Goal: Task Accomplishment & Management: Manage account settings

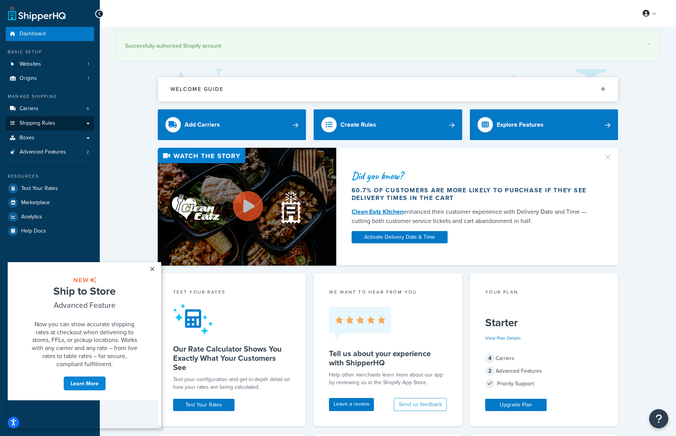
click at [81, 119] on link "Shipping Rules" at bounding box center [50, 123] width 88 height 14
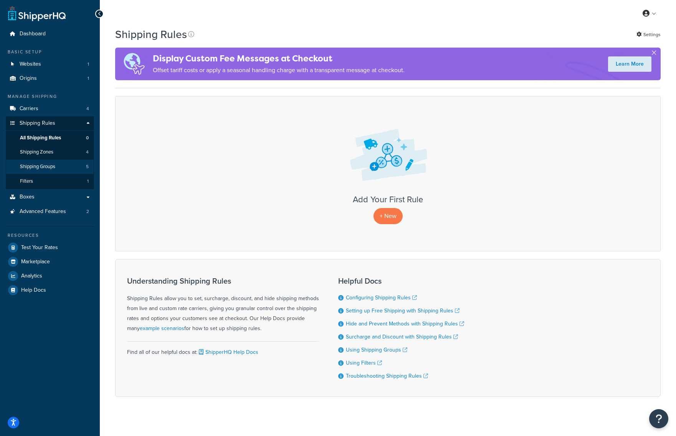
click at [41, 167] on span "Shipping Groups" at bounding box center [37, 167] width 35 height 7
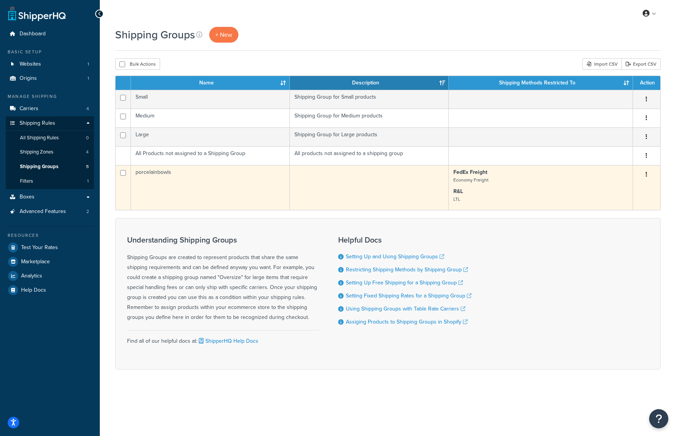
click at [227, 187] on td "porcelainbowls" at bounding box center [210, 187] width 159 height 45
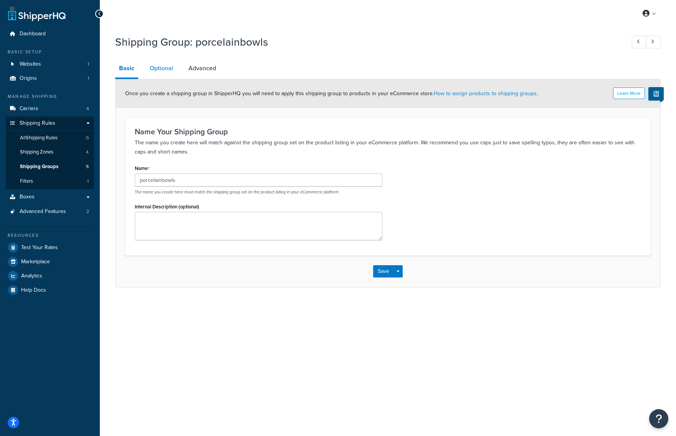
click at [164, 68] on link "Optional" at bounding box center [161, 68] width 31 height 18
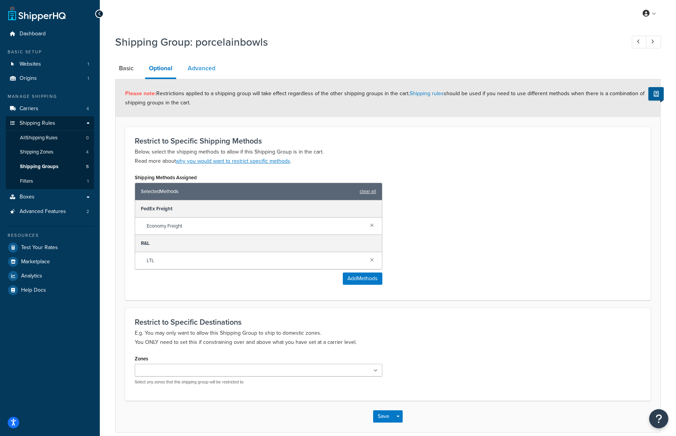
click at [213, 69] on link "Advanced" at bounding box center [201, 68] width 35 height 18
select select "175"
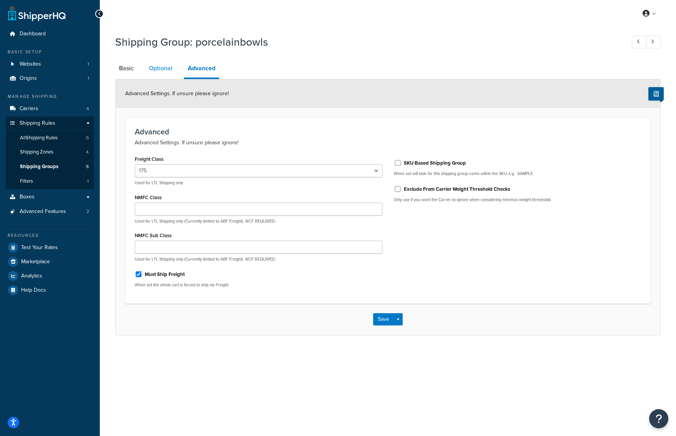
click at [167, 77] on link "Optional" at bounding box center [160, 68] width 31 height 18
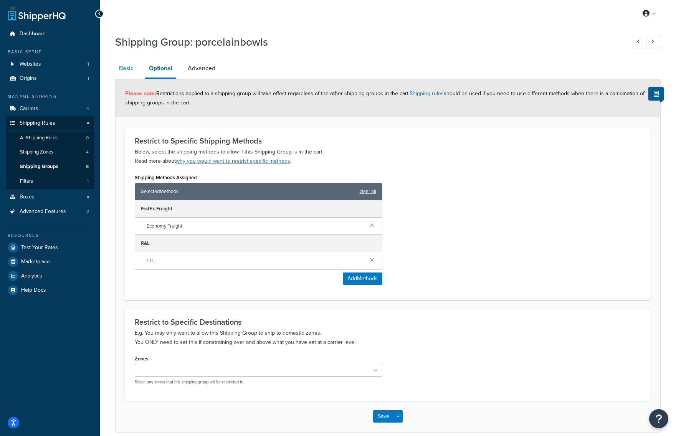
click at [130, 67] on link "Basic" at bounding box center [126, 68] width 22 height 18
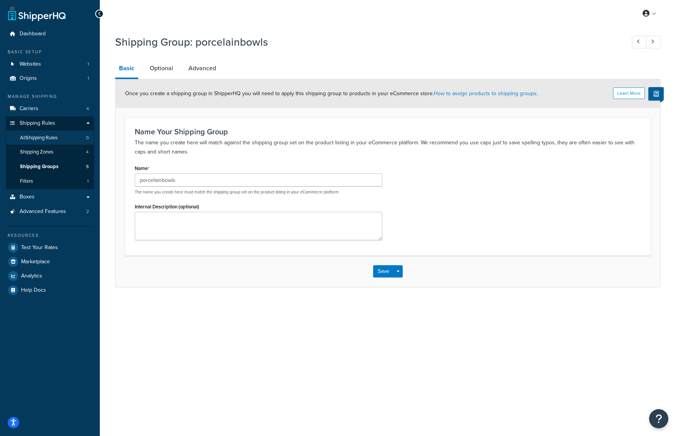
click at [58, 136] on span "All Shipping Rules" at bounding box center [39, 138] width 38 height 7
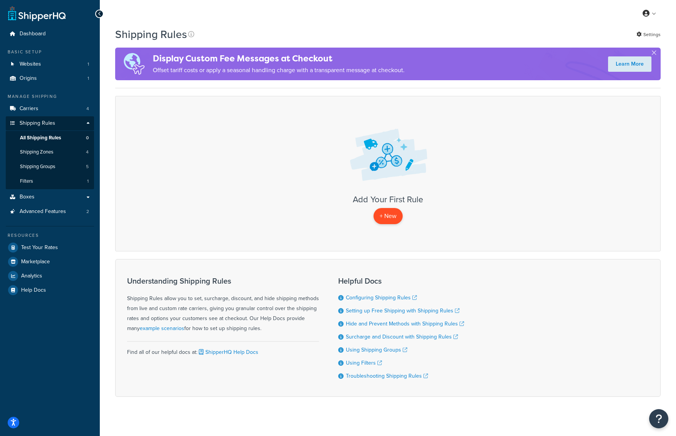
click at [386, 217] on p "+ New" at bounding box center [387, 216] width 29 height 16
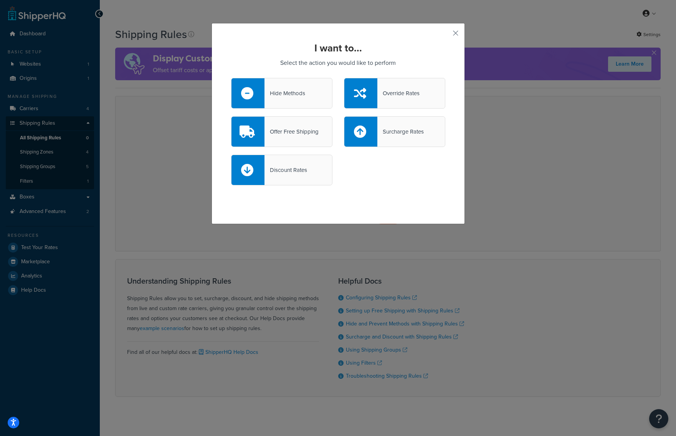
click at [406, 131] on div "Surcharge Rates" at bounding box center [400, 131] width 46 height 11
click at [0, 0] on input "Surcharge Rates" at bounding box center [0, 0] width 0 height 0
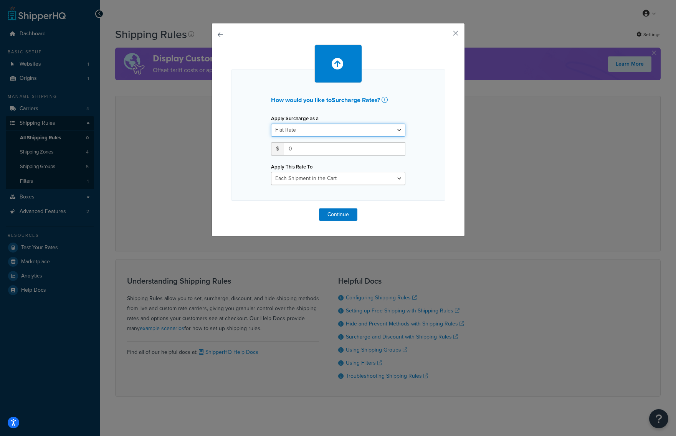
select select "FLAT_RATE_AND_PERCENTAGE"
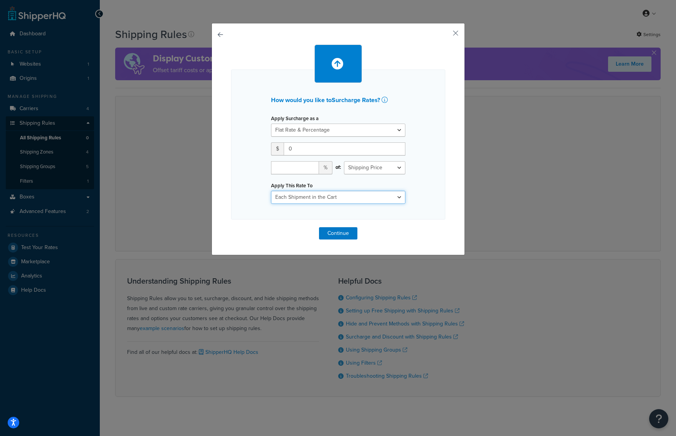
select select "ITEM"
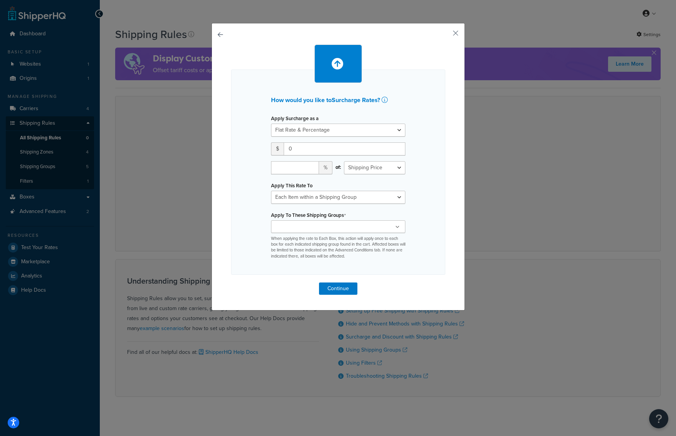
click at [328, 226] on input "Apply To These Shipping Groups" at bounding box center [307, 227] width 68 height 8
click at [426, 129] on div "How would you like to Surcharge Rates ? Apply Surcharge as a Flat Rate Percenta…" at bounding box center [338, 171] width 214 height 205
drag, startPoint x: 456, startPoint y: 33, endPoint x: 418, endPoint y: 127, distance: 101.4
click at [439, 43] on div "How would you like to Surcharge Rates ? Apply Surcharge as a Flat Rate Percenta…" at bounding box center [338, 167] width 253 height 288
click at [386, 101] on icon at bounding box center [385, 100] width 6 height 6
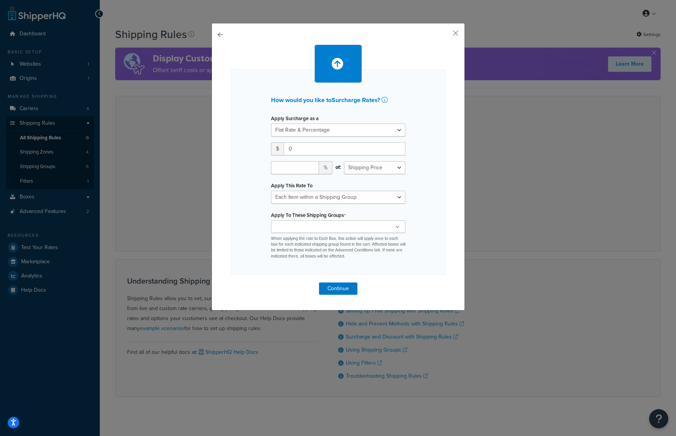
click at [452, 34] on div "How would you like to Surcharge Rates ? Apply Surcharge as a Flat Rate Percenta…" at bounding box center [338, 167] width 253 height 288
click at [445, 35] on button "button" at bounding box center [444, 36] width 2 height 2
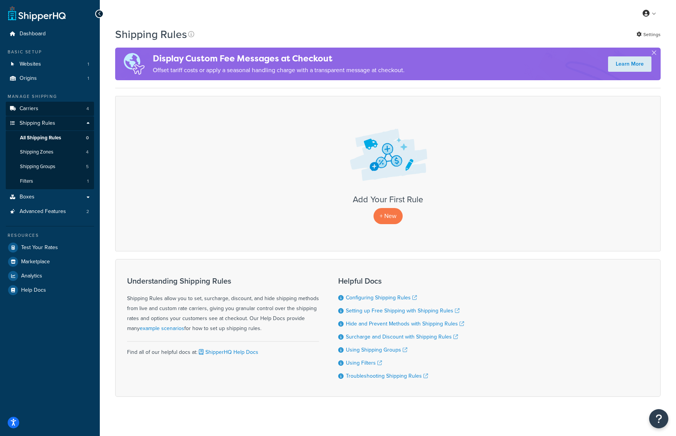
click at [35, 106] on span "Carriers" at bounding box center [29, 109] width 19 height 7
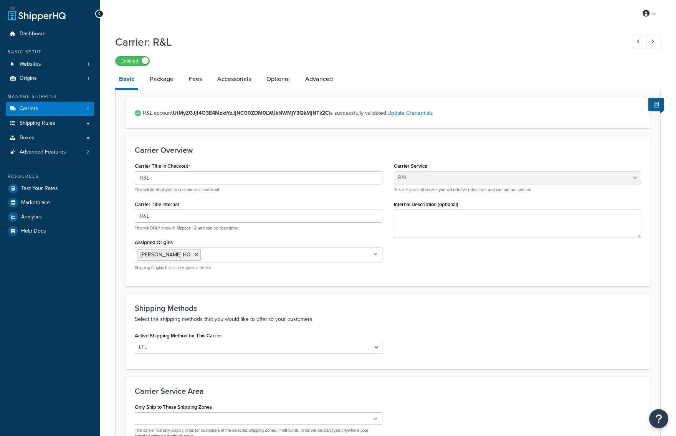
select select "rlFreight"
click at [199, 78] on link "Fees" at bounding box center [195, 79] width 21 height 18
select select "AFTER"
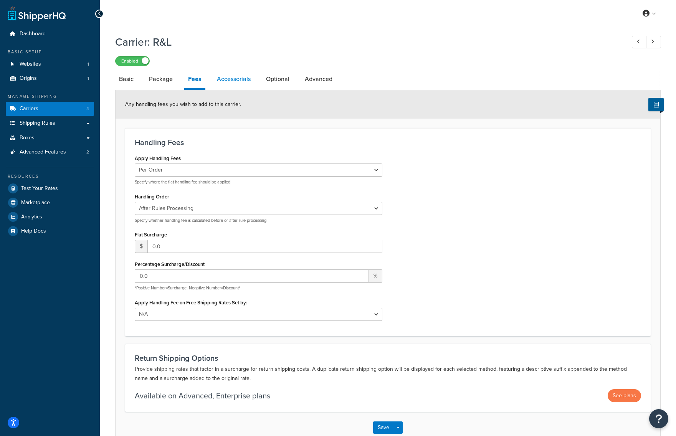
click at [232, 78] on link "Accessorials" at bounding box center [233, 79] width 41 height 18
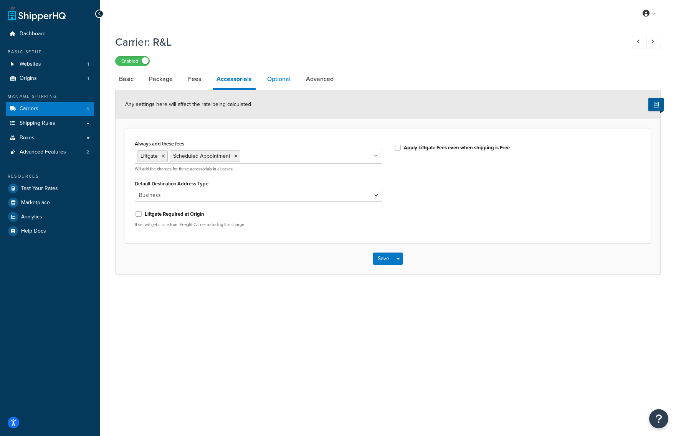
click at [283, 78] on link "Optional" at bounding box center [278, 79] width 31 height 18
select select "100"
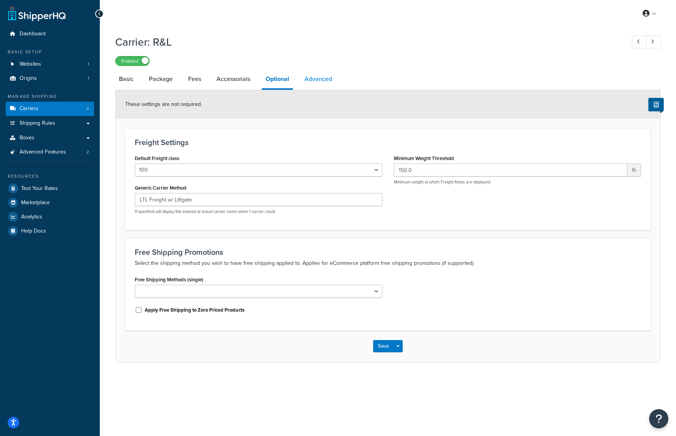
click at [314, 77] on link "Advanced" at bounding box center [318, 79] width 35 height 18
select select "false"
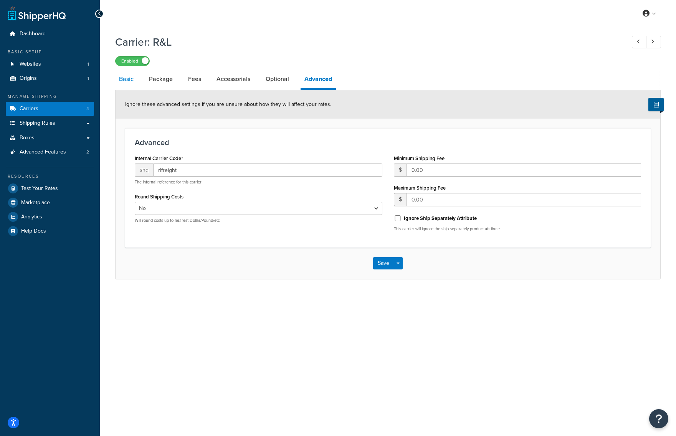
click at [125, 83] on link "Basic" at bounding box center [126, 79] width 22 height 18
select select "rlFreight"
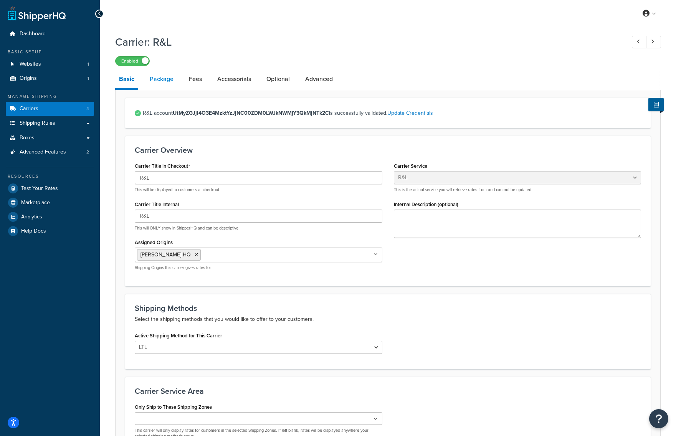
click at [162, 79] on link "Package" at bounding box center [161, 79] width 31 height 18
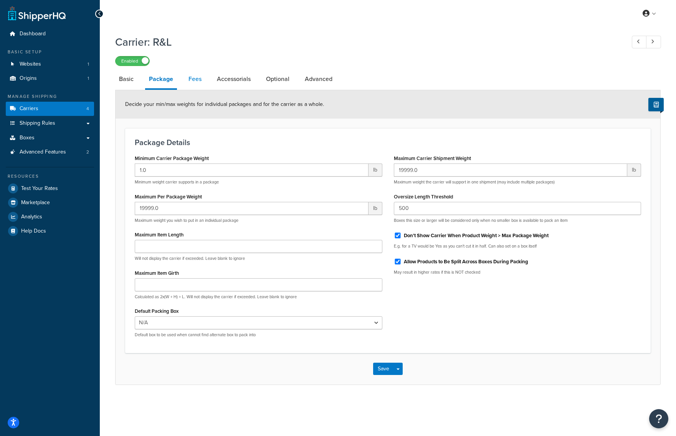
click at [192, 78] on link "Fees" at bounding box center [195, 79] width 21 height 18
select select "AFTER"
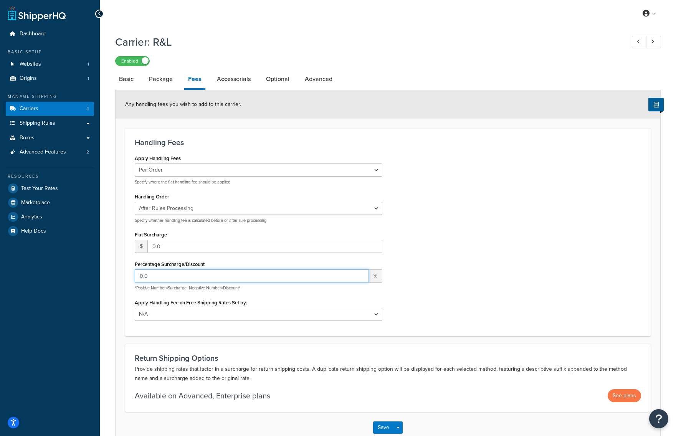
click at [164, 276] on input "0.0" at bounding box center [252, 275] width 234 height 13
type input "15"
click at [473, 274] on div "Apply Handling Fees Per Order Per Item Per Package Specify where the flat handl…" at bounding box center [388, 240] width 518 height 174
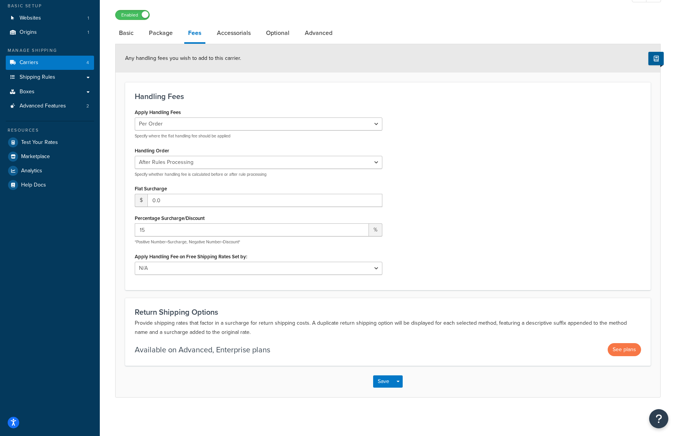
scroll to position [45, 0]
click at [380, 383] on button "Save" at bounding box center [383, 382] width 21 height 12
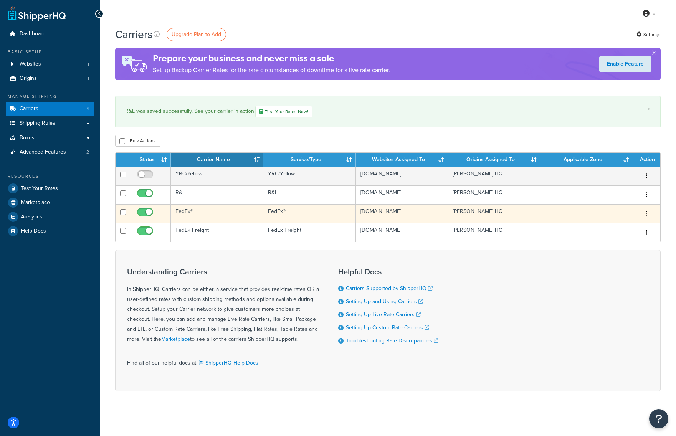
click at [192, 212] on td "FedEx®" at bounding box center [217, 213] width 93 height 19
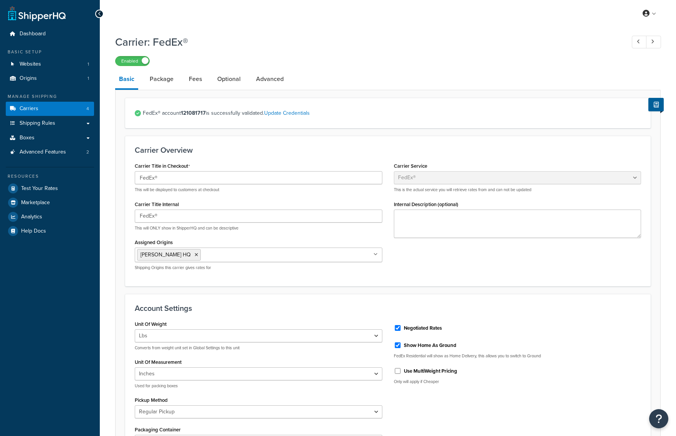
select select "fedEx"
select select "REGULAR_PICKUP"
select select "YOUR_PACKAGING"
click at [165, 78] on link "Package" at bounding box center [161, 79] width 31 height 18
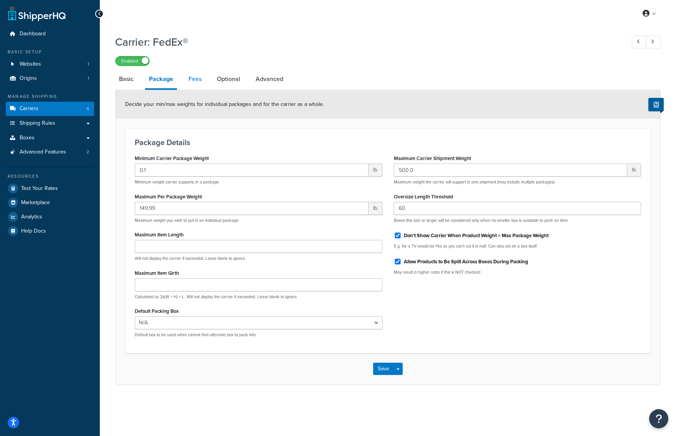
click at [201, 82] on link "Fees" at bounding box center [195, 79] width 21 height 18
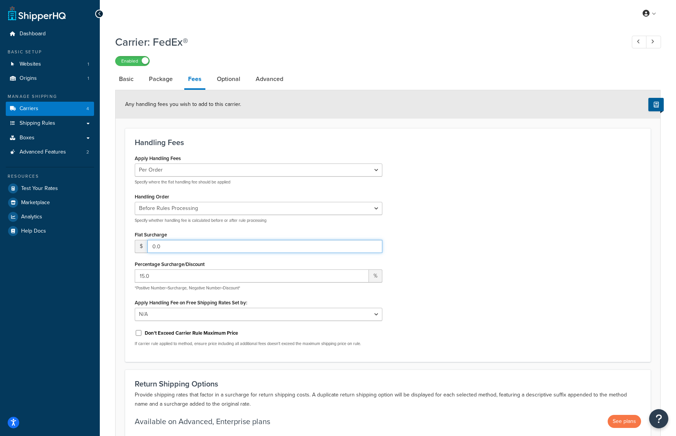
click at [180, 250] on input "0.0" at bounding box center [264, 246] width 235 height 13
drag, startPoint x: 415, startPoint y: 273, endPoint x: 292, endPoint y: 190, distance: 147.1
click at [415, 273] on div "Apply Handling Fees Per Order Per Item Per Package Specify where the flat handl…" at bounding box center [388, 253] width 518 height 200
click at [38, 106] on link "Carriers 4" at bounding box center [50, 109] width 88 height 14
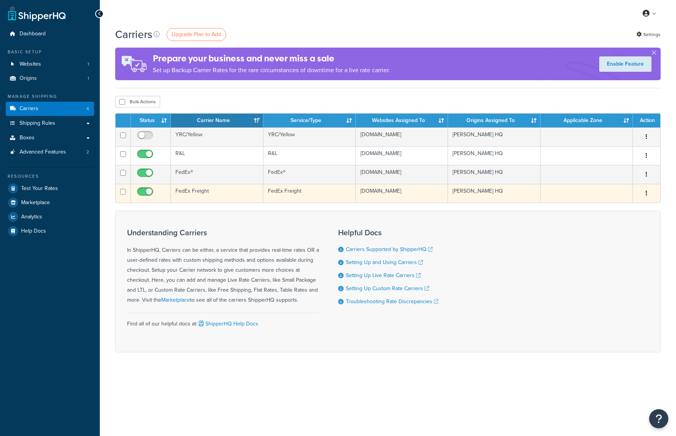
click at [207, 197] on td "FedEx Freight" at bounding box center [217, 193] width 93 height 19
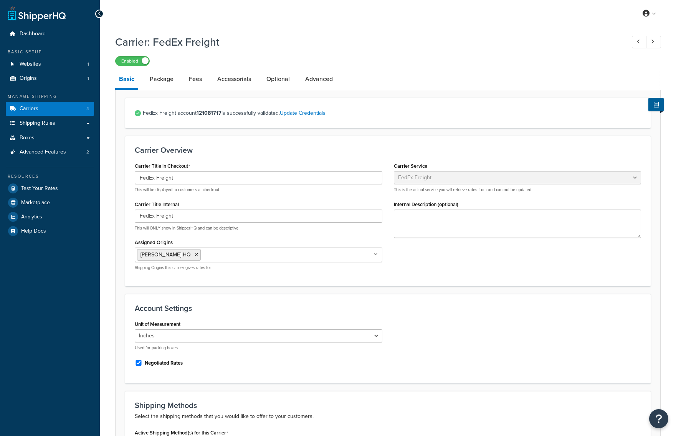
select select "fedExFreight"
drag, startPoint x: 158, startPoint y: 77, endPoint x: 204, endPoint y: 81, distance: 46.6
click at [158, 78] on link "Package" at bounding box center [161, 79] width 31 height 18
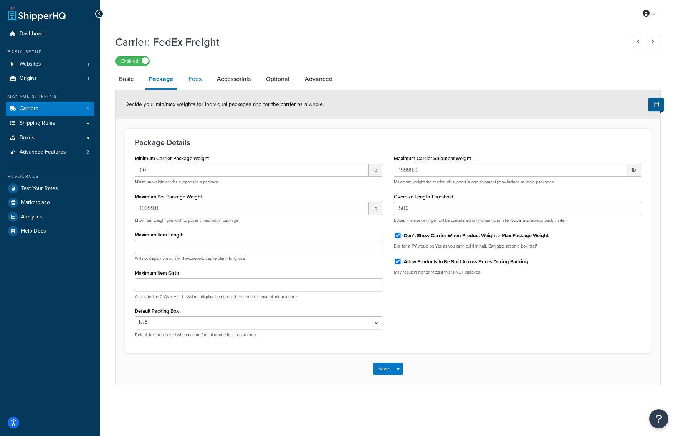
click at [197, 78] on link "Fees" at bounding box center [195, 79] width 21 height 18
select select "AFTER"
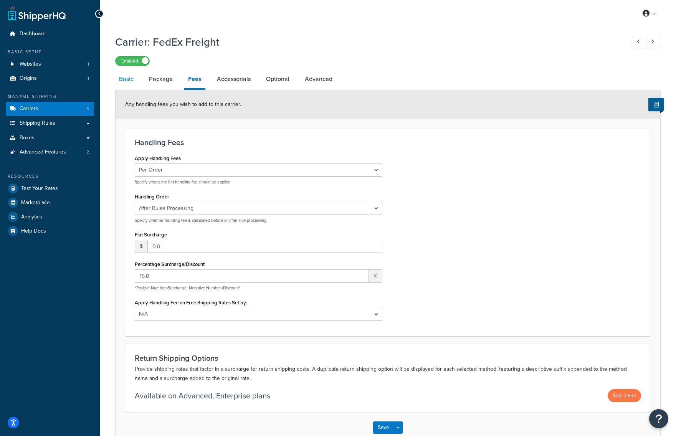
click at [126, 79] on link "Basic" at bounding box center [126, 79] width 22 height 18
select select "fedExFreight"
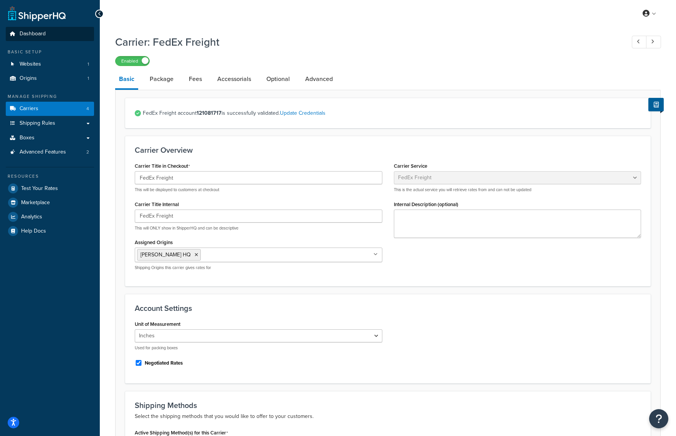
click at [35, 39] on link "Dashboard" at bounding box center [50, 34] width 88 height 14
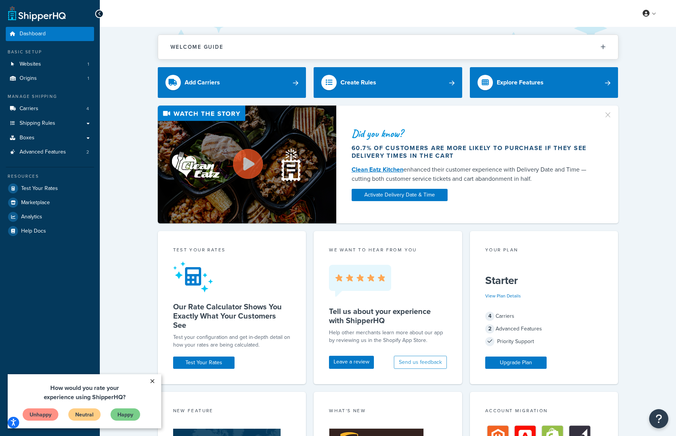
click at [154, 383] on link "×" at bounding box center [151, 381] width 13 height 14
